Goal: Information Seeking & Learning: Learn about a topic

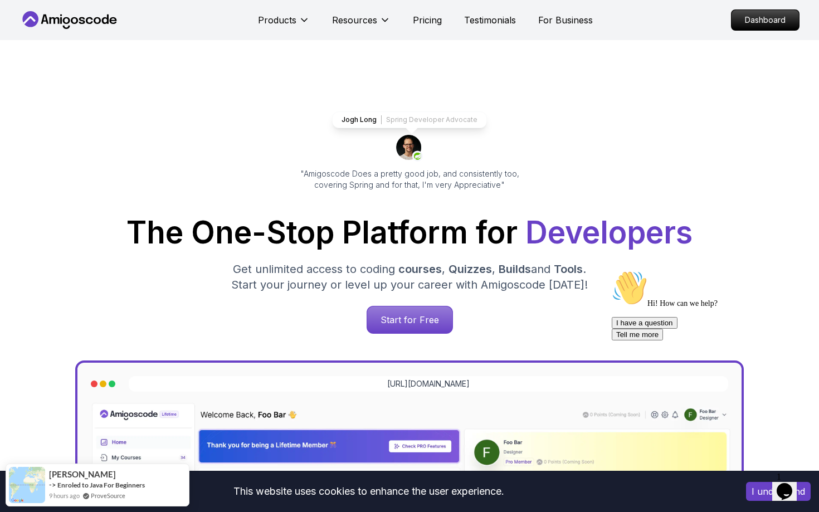
click at [772, 22] on p "Dashboard" at bounding box center [765, 20] width 64 height 19
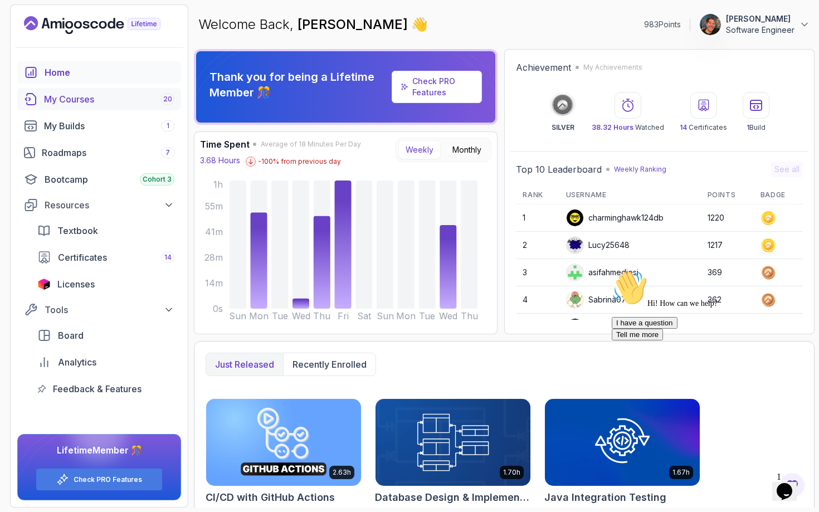
click at [106, 101] on div "My Courses 20" at bounding box center [109, 98] width 130 height 13
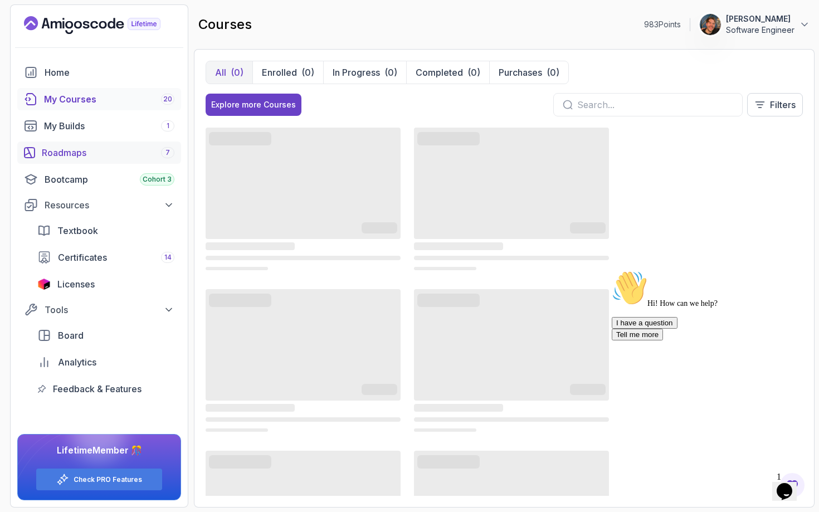
click at [81, 154] on div "Roadmaps 7" at bounding box center [108, 152] width 133 height 13
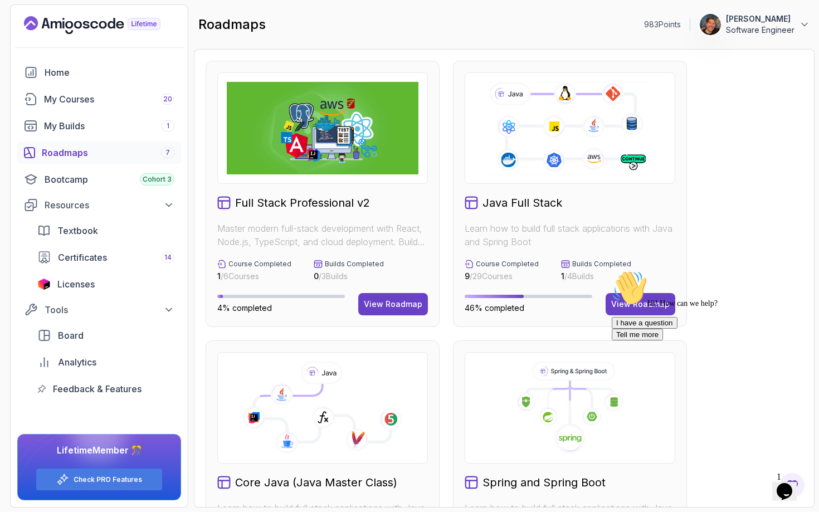
click at [628, 293] on div "Hi! How can we help? I have a question Tell me more" at bounding box center [712, 305] width 201 height 70
click at [633, 300] on div "Hi! How can we help? I have a question Tell me more" at bounding box center [712, 305] width 201 height 70
click at [627, 300] on div "Hi! How can we help? I have a question Tell me more" at bounding box center [712, 305] width 201 height 70
click at [637, 304] on div "Hi! How can we help? I have a question Tell me more" at bounding box center [712, 305] width 201 height 70
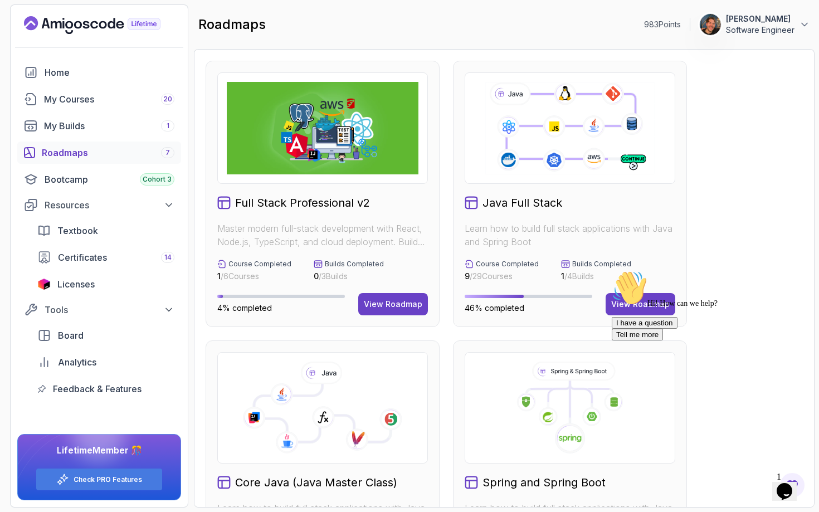
click at [624, 293] on div "Hi! How can we help? I have a question Tell me more" at bounding box center [712, 305] width 201 height 70
click at [577, 202] on div "Java Full Stack" at bounding box center [570, 203] width 211 height 16
click at [623, 302] on div "Hi! How can we help? I have a question Tell me more" at bounding box center [712, 305] width 201 height 70
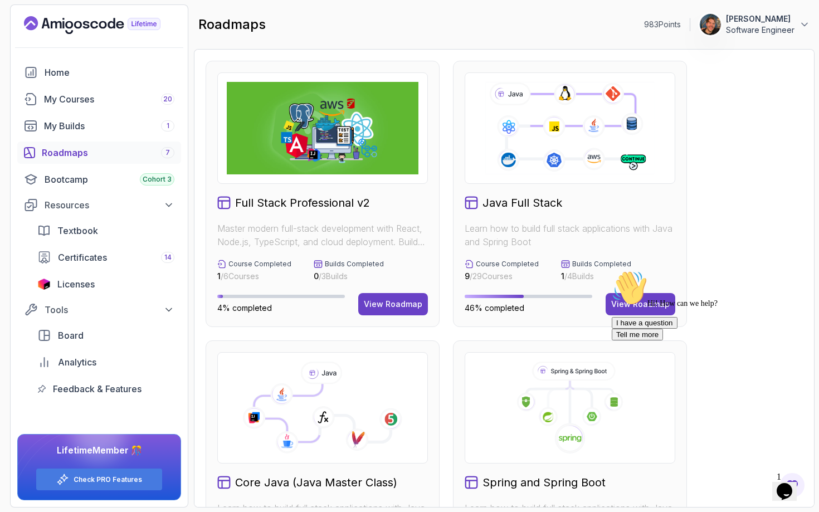
click at [632, 305] on div "Hi! How can we help? I have a question Tell me more" at bounding box center [712, 305] width 201 height 70
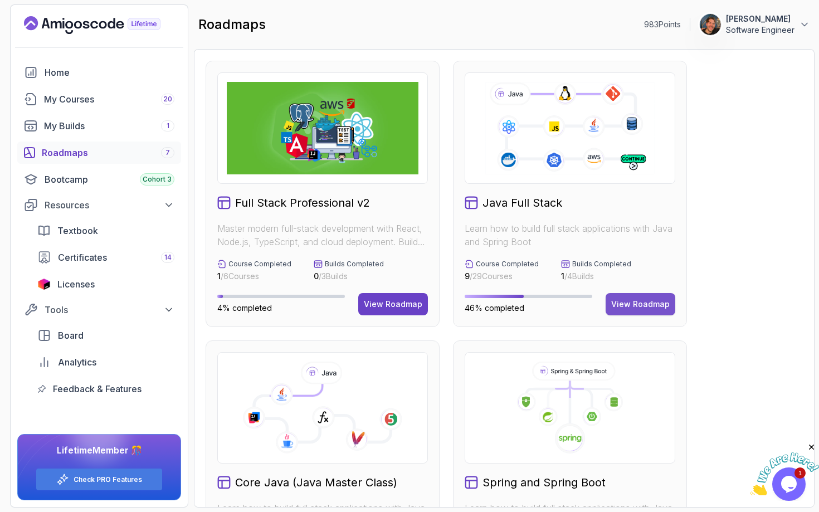
click at [624, 306] on div "View Roadmap" at bounding box center [640, 304] width 59 height 11
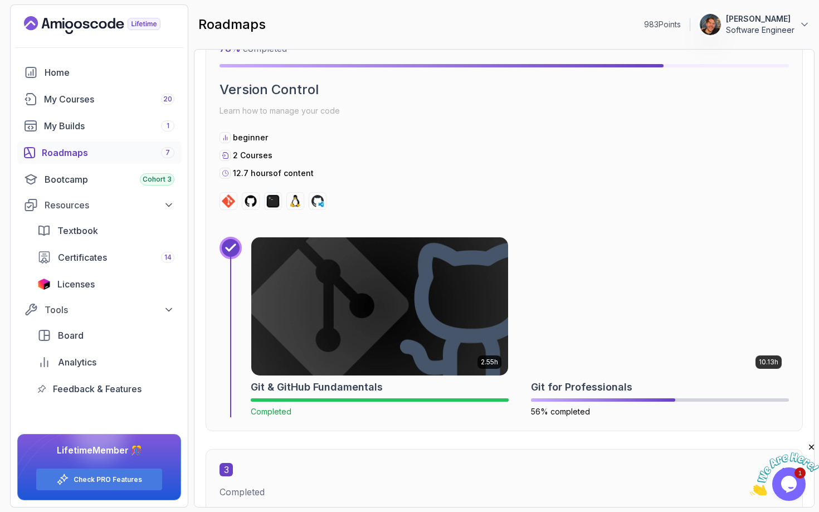
scroll to position [1000, 0]
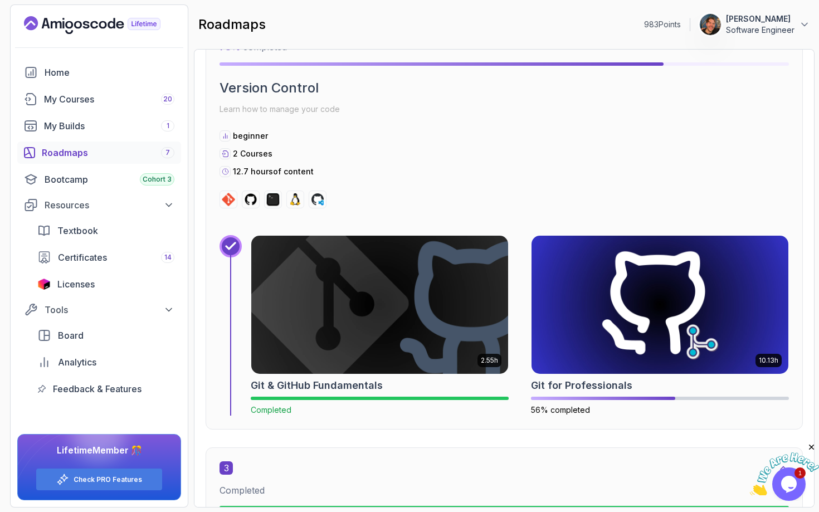
click at [561, 310] on img at bounding box center [660, 305] width 257 height 138
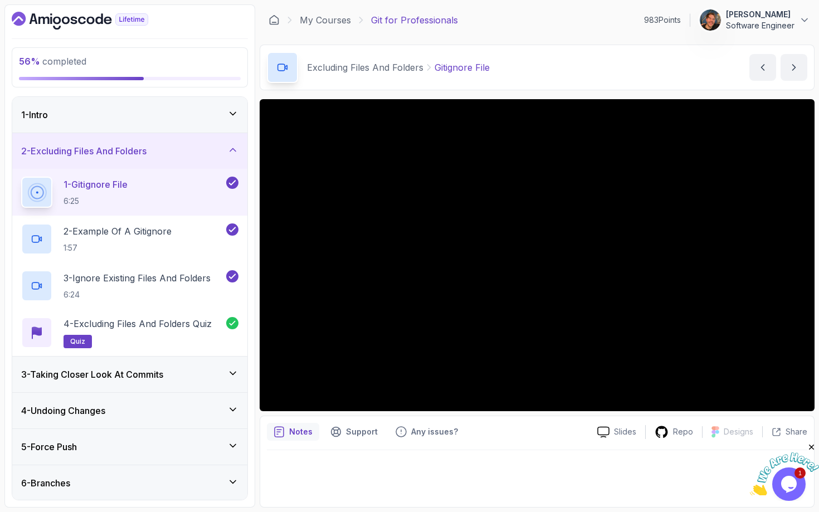
click at [208, 120] on div "1 - Intro" at bounding box center [129, 114] width 217 height 13
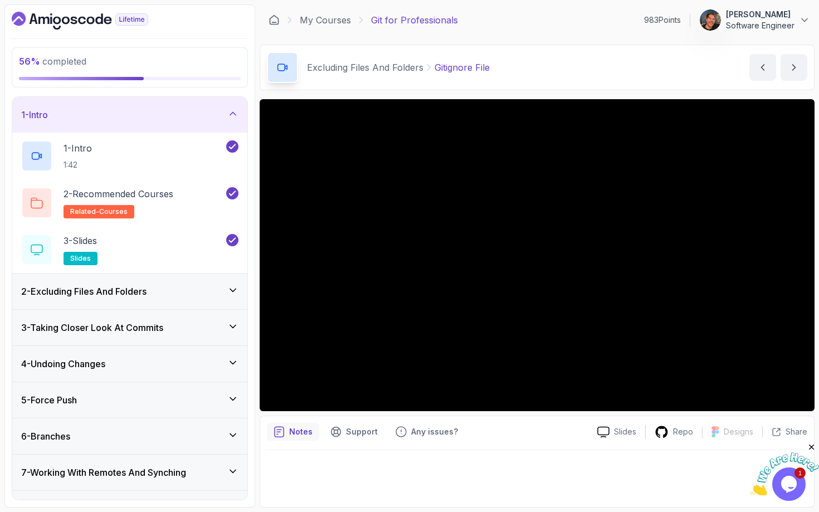
click at [193, 120] on div "1 - Intro" at bounding box center [129, 114] width 217 height 13
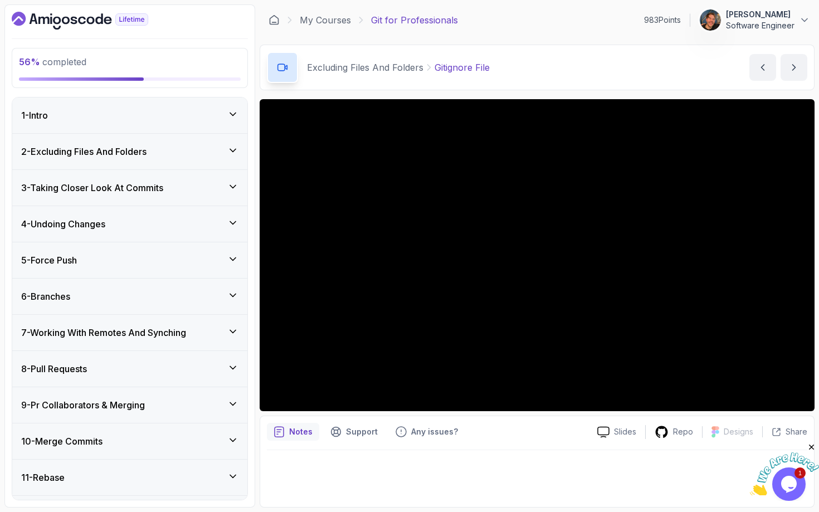
click at [126, 257] on div "5 - Force Push" at bounding box center [129, 260] width 217 height 13
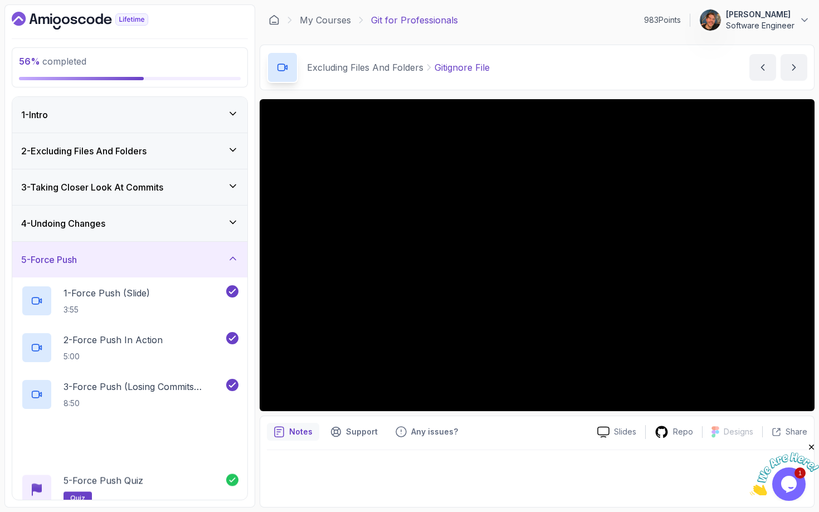
click at [126, 257] on div "5 - Force Push" at bounding box center [129, 259] width 217 height 13
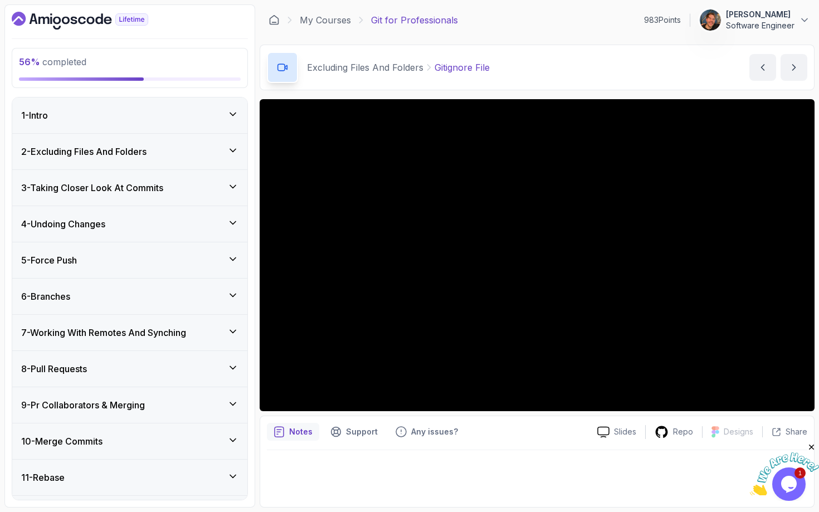
click at [116, 294] on div "6 - Branches" at bounding box center [129, 296] width 217 height 13
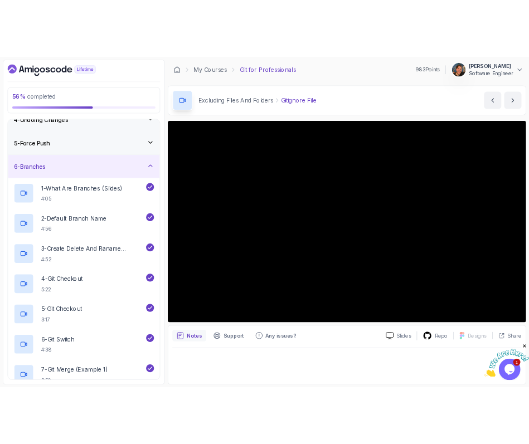
scroll to position [140, 0]
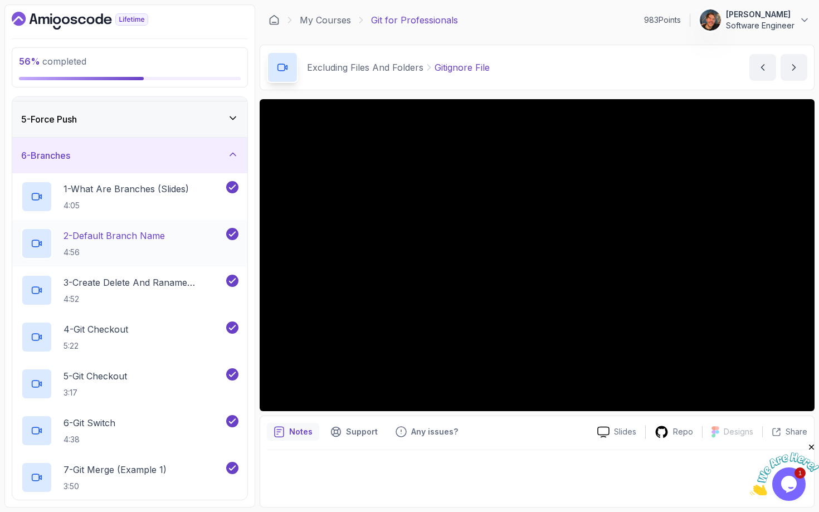
click at [129, 246] on h2 "2 - Default Branch Name 4:56" at bounding box center [114, 243] width 101 height 29
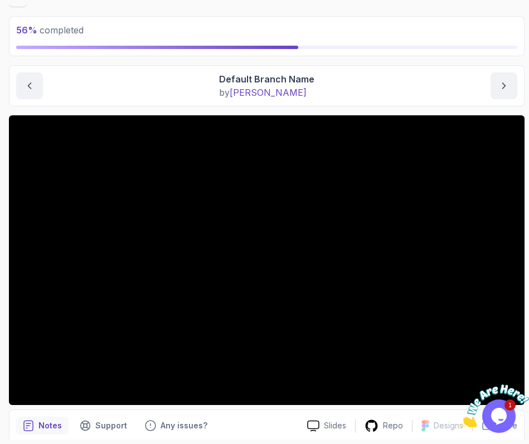
scroll to position [45, 0]
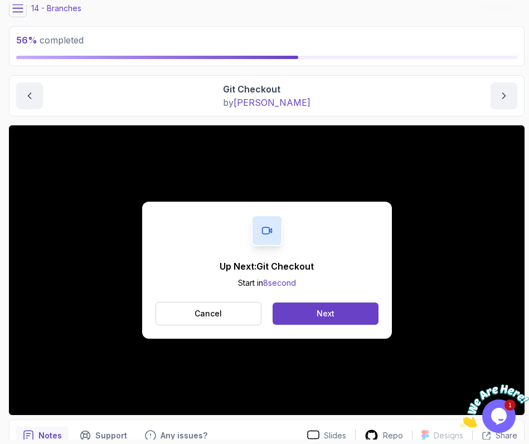
click at [344, 325] on div "Cancel Next" at bounding box center [266, 313] width 223 height 23
click at [305, 306] on button "Next" at bounding box center [324, 314] width 105 height 22
